Goal: Transaction & Acquisition: Purchase product/service

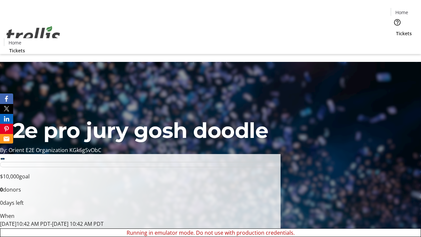
click at [396, 30] on span "Tickets" at bounding box center [404, 33] width 16 height 7
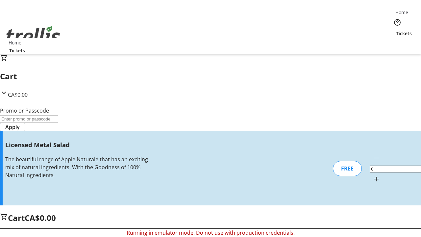
click at [373, 175] on mat-icon "Increment by one" at bounding box center [377, 179] width 8 height 8
type input "1"
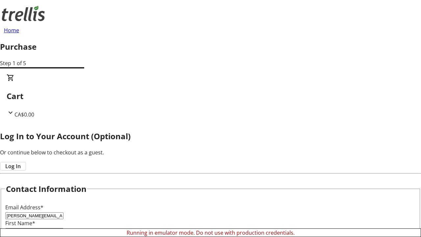
type input "[PERSON_NAME][EMAIL_ADDRESS][DOMAIN_NAME]"
type input "[PERSON_NAME]"
type input "Watsica"
